Goal: Information Seeking & Learning: Learn about a topic

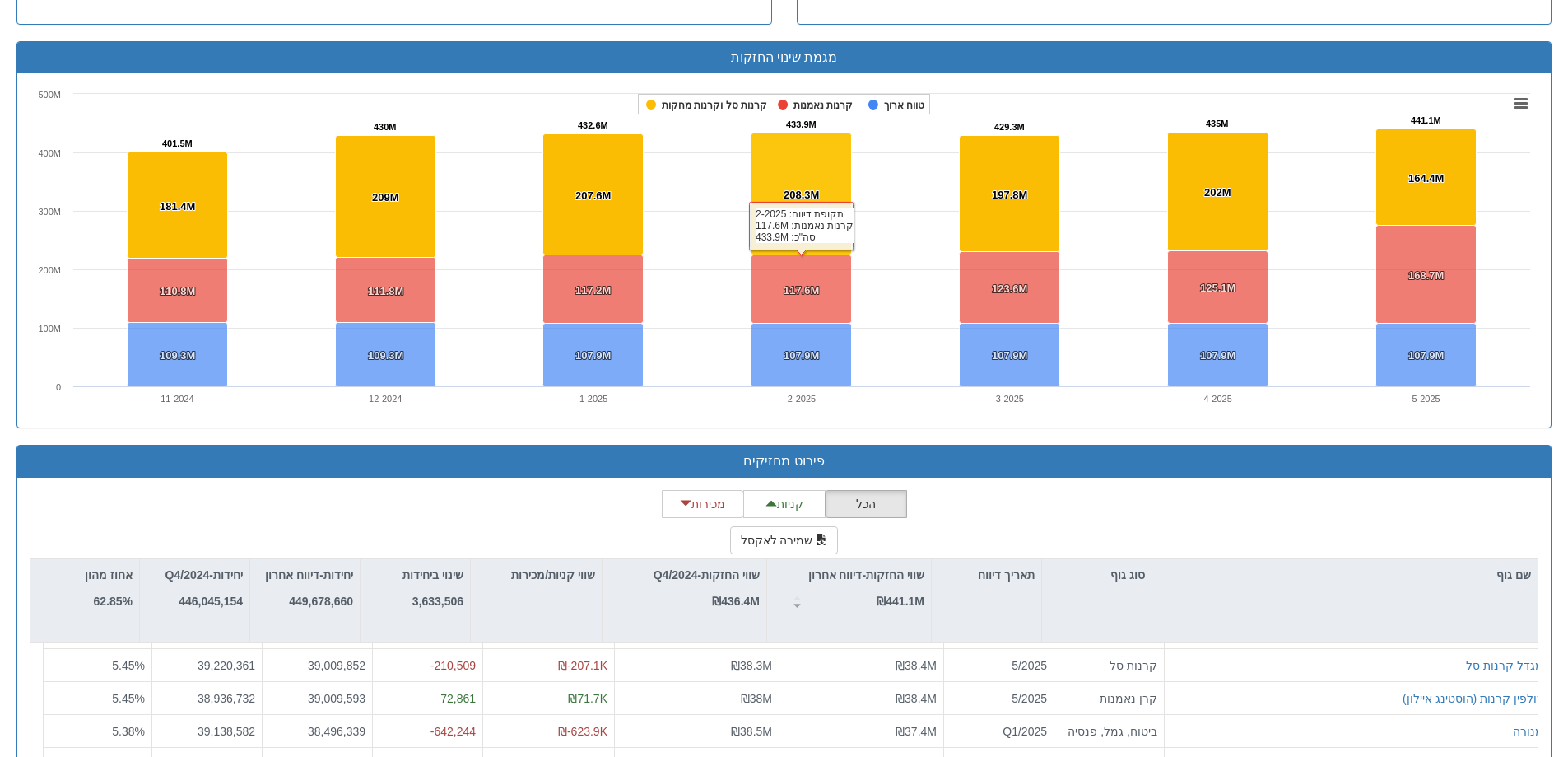
scroll to position [26, 0]
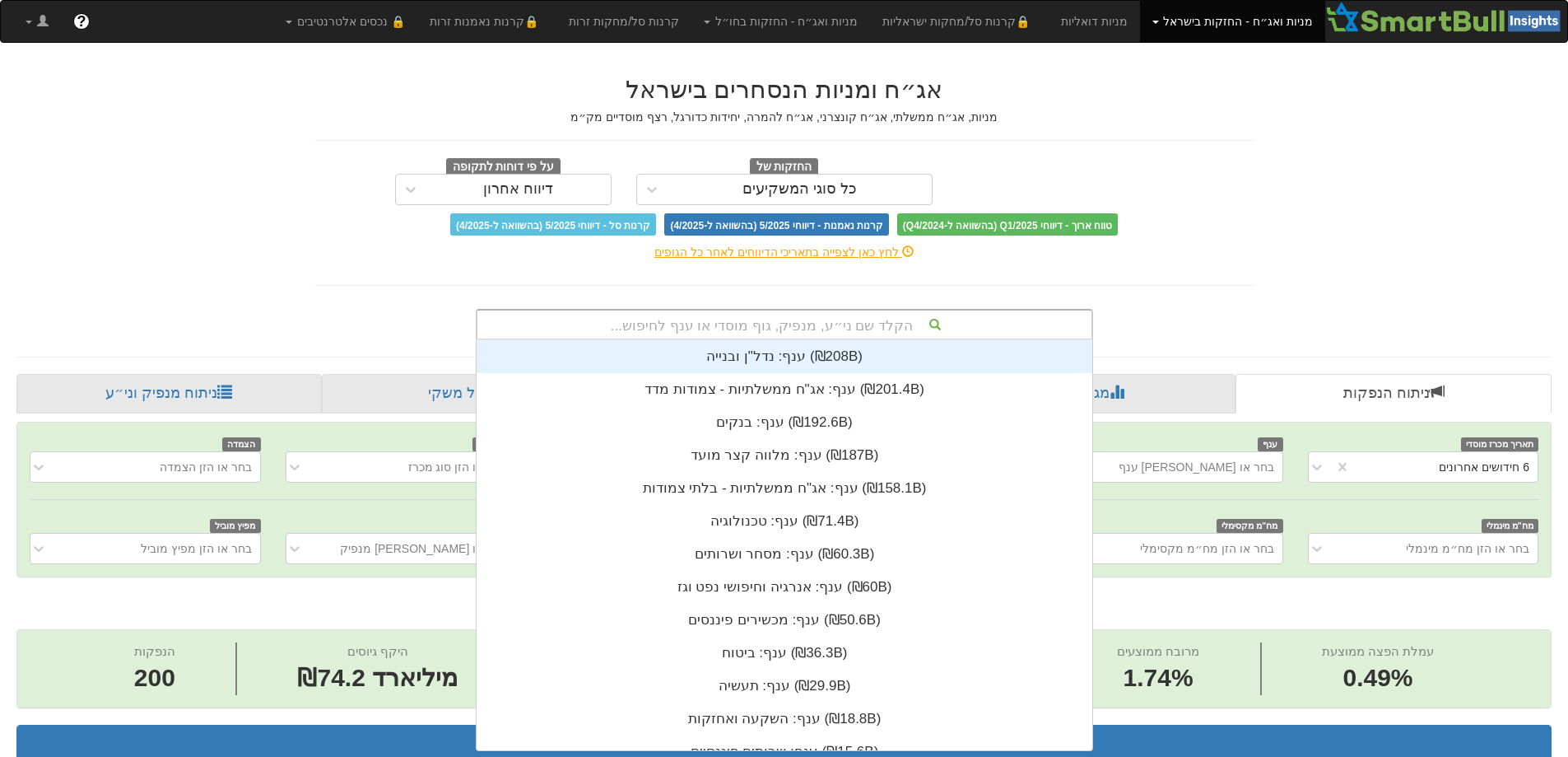
click at [801, 326] on font "הקלד שם ני״ע, מנפיק, גוף מוסדי או ענף לחיפוש..." at bounding box center [762, 326] width 302 height 16
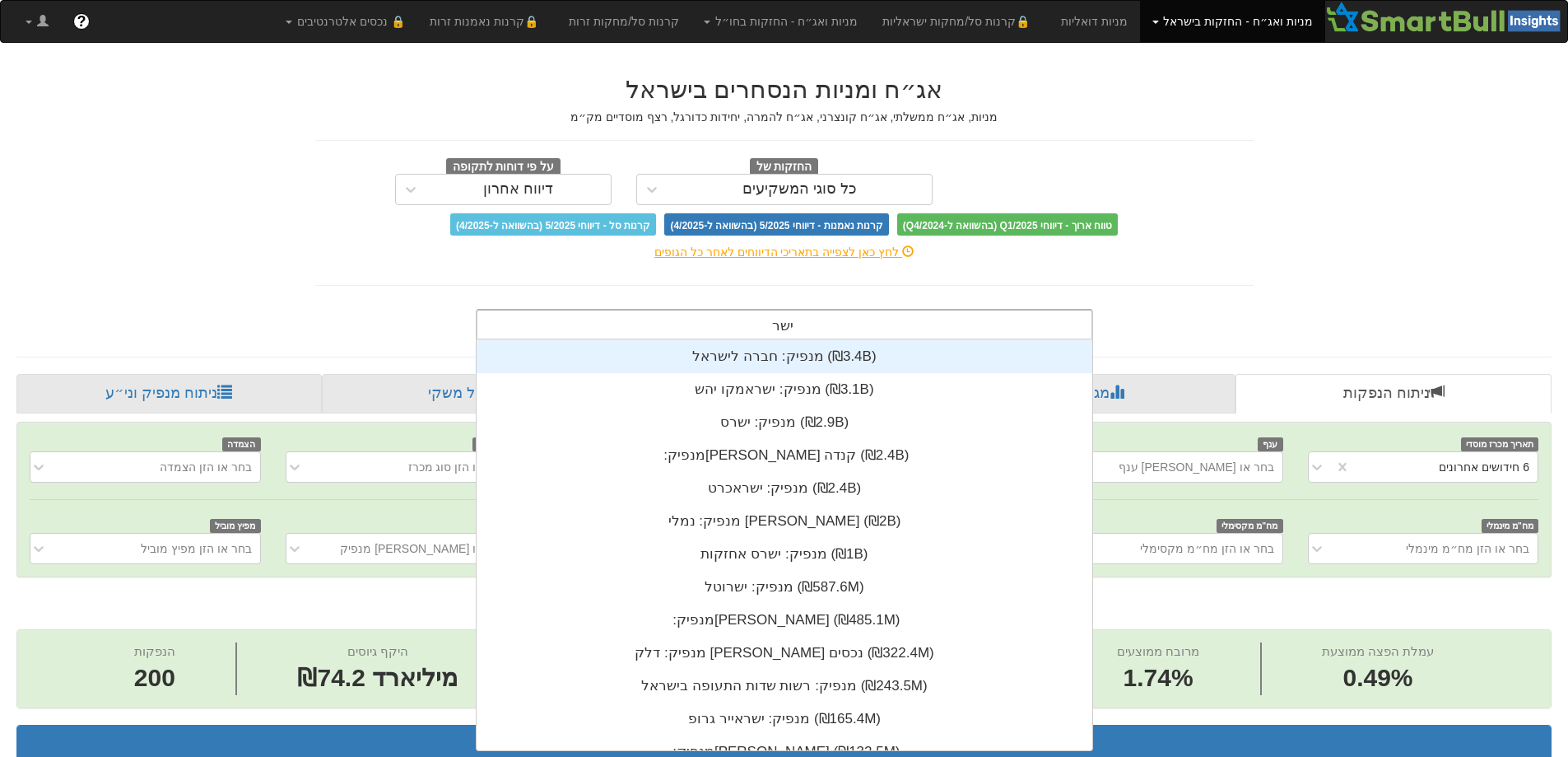
type input "ישרס"
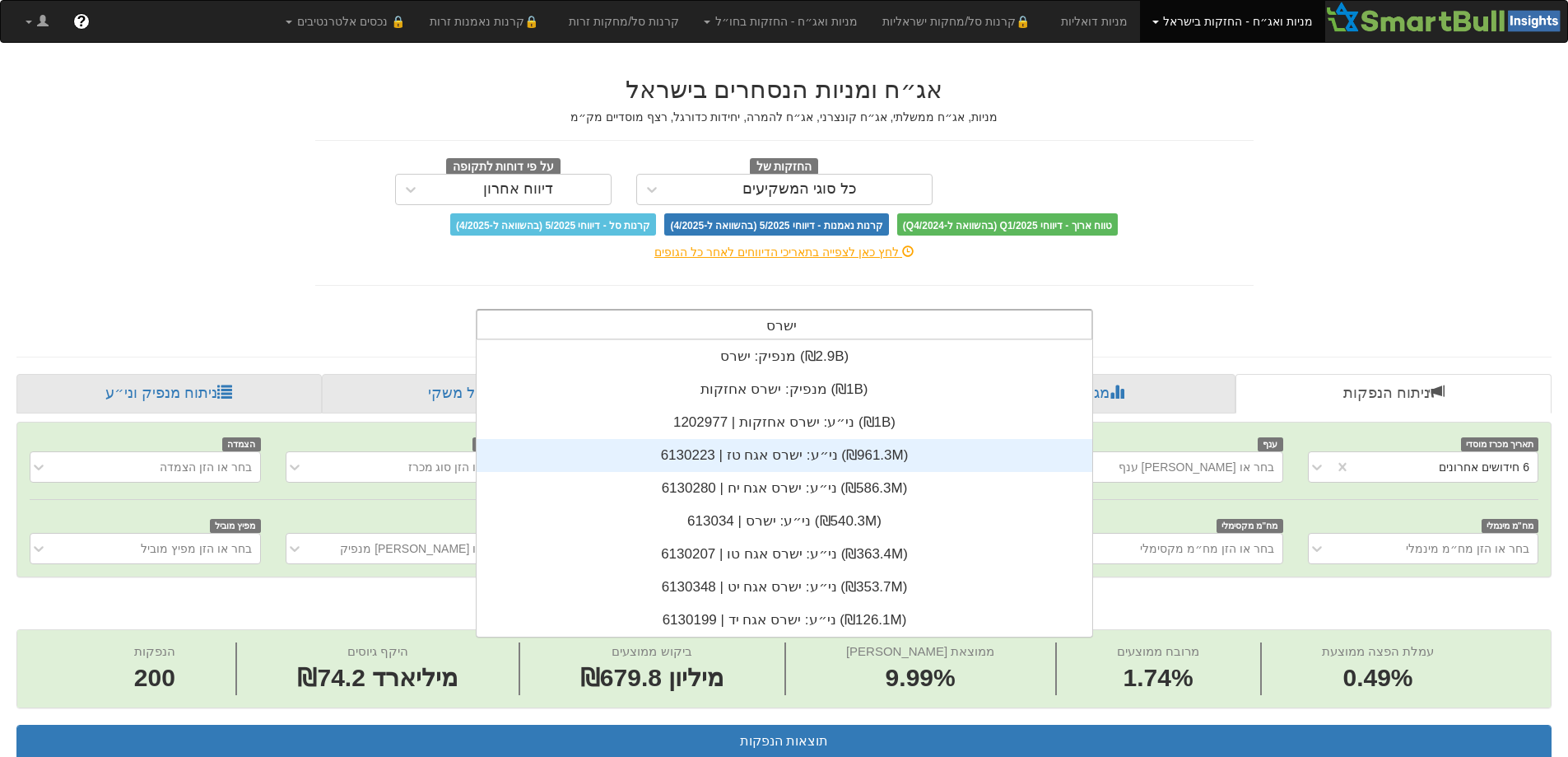
click at [737, 456] on div "ני״ע: ‏ישרס אגח טז | 6130223 ‎(₪961.3M)‎" at bounding box center [784, 455] width 616 height 33
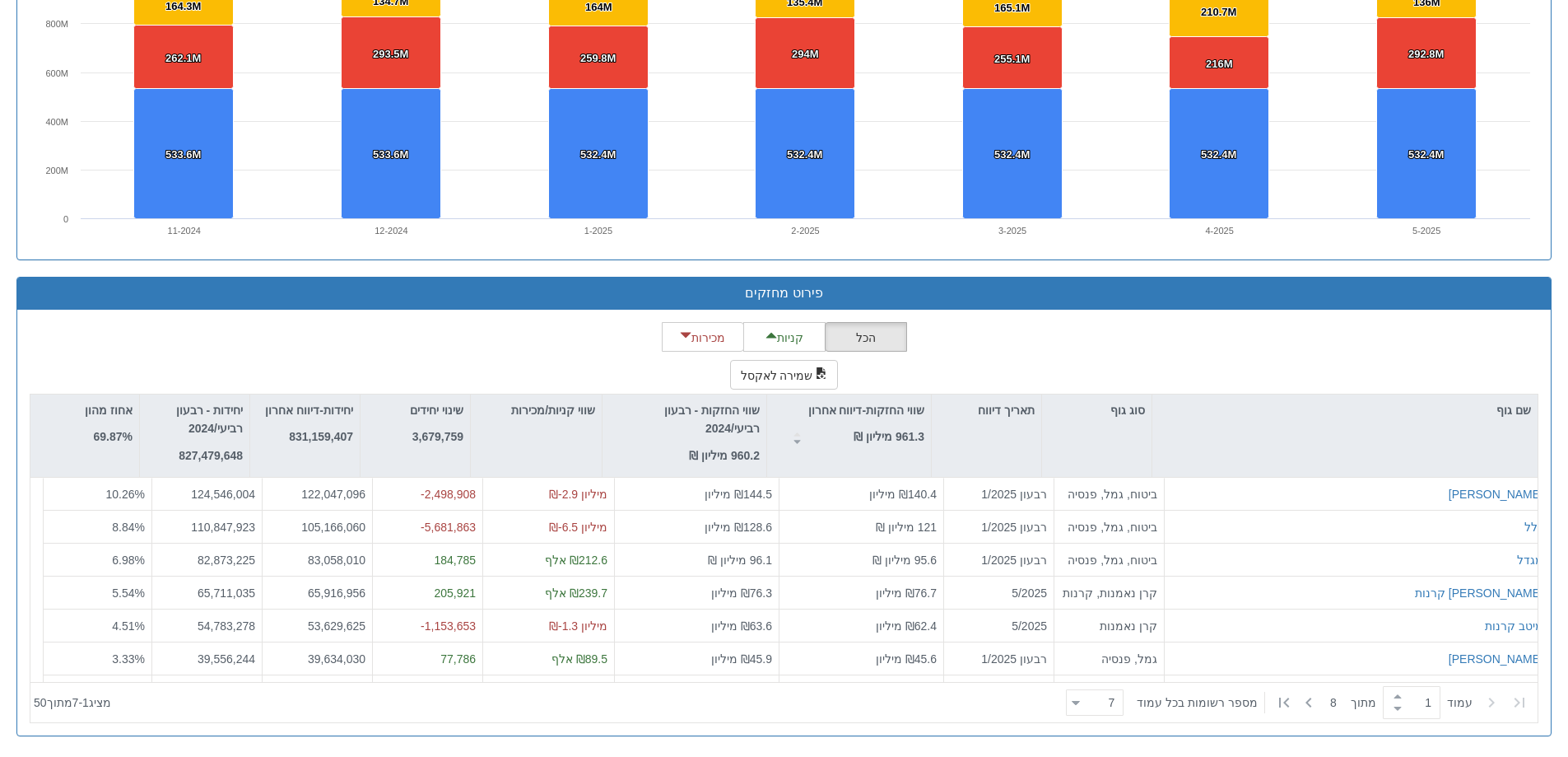
scroll to position [410, 0]
